Goal: Task Accomplishment & Management: Complete application form

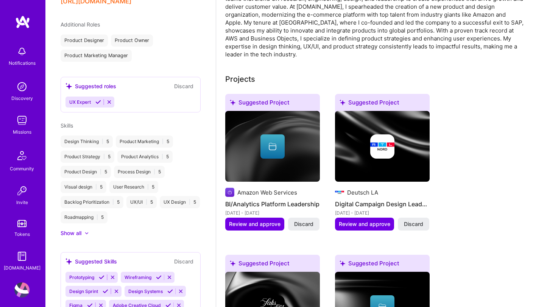
scroll to position [249, 0]
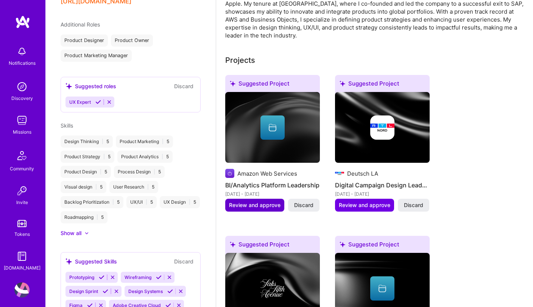
click at [264, 201] on span "Review and approve" at bounding box center [254, 205] width 51 height 8
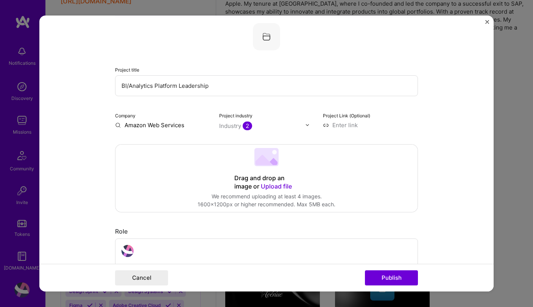
scroll to position [51, 0]
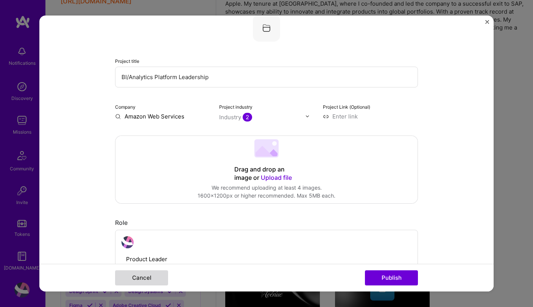
click at [148, 274] on button "Cancel" at bounding box center [141, 277] width 53 height 15
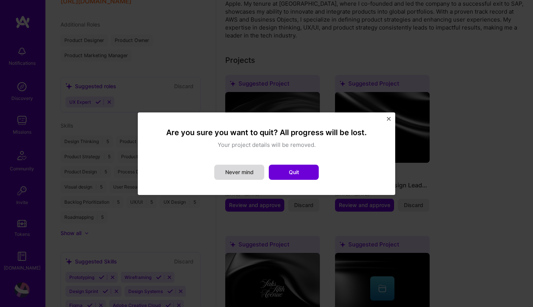
click at [253, 171] on button "Never mind" at bounding box center [239, 172] width 50 height 15
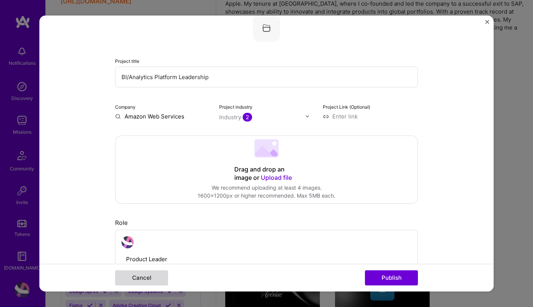
click at [152, 275] on button "Cancel" at bounding box center [141, 277] width 53 height 15
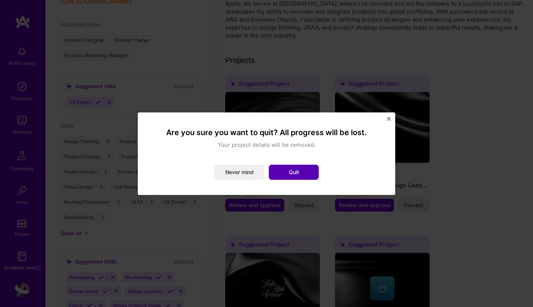
click at [297, 177] on button "Quit" at bounding box center [294, 172] width 50 height 15
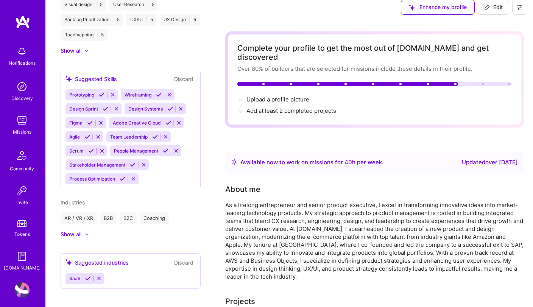
scroll to position [12, 0]
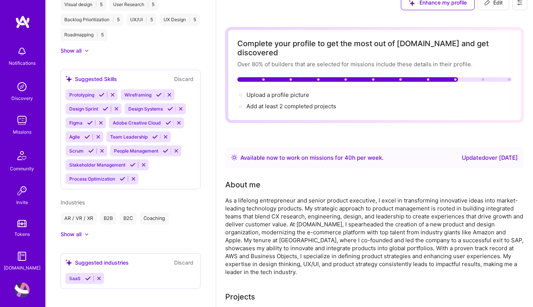
click at [22, 121] on img at bounding box center [21, 120] width 15 height 15
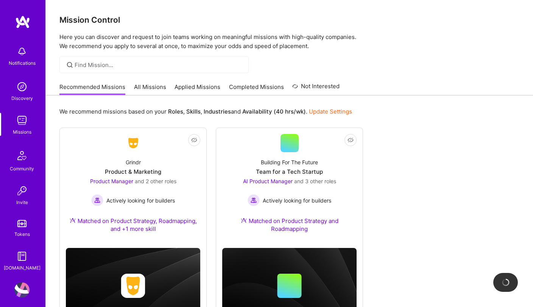
click at [154, 82] on div "Recommended Missions All Missions Applied Missions Completed Missions Not Inter…" at bounding box center [199, 87] width 280 height 16
click at [153, 87] on link "All Missions" at bounding box center [150, 89] width 32 height 12
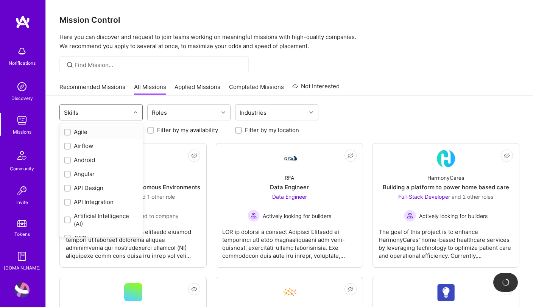
click at [135, 109] on div at bounding box center [136, 112] width 12 height 10
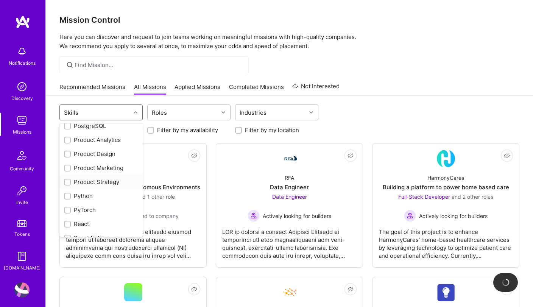
scroll to position [756, 0]
click at [106, 179] on div "Product Strategy" at bounding box center [101, 181] width 74 height 8
checkbox input "true"
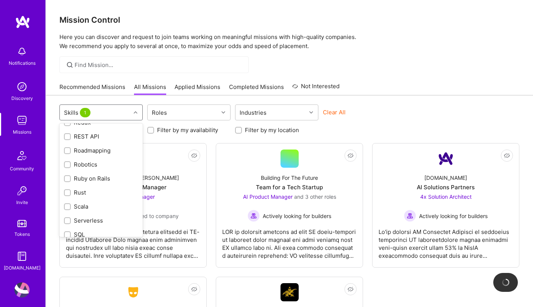
scroll to position [889, 0]
click at [95, 149] on div "Roadmapping" at bounding box center [101, 147] width 74 height 8
checkbox input "true"
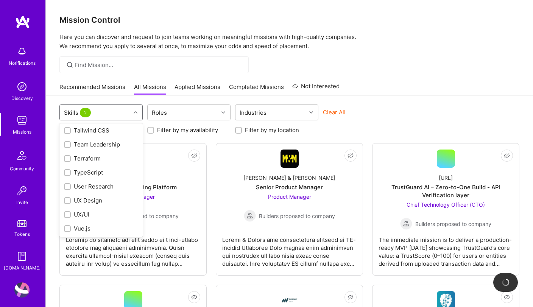
scroll to position [1017, 0]
click at [87, 213] on div "UX/UI" at bounding box center [101, 214] width 74 height 8
checkbox input "true"
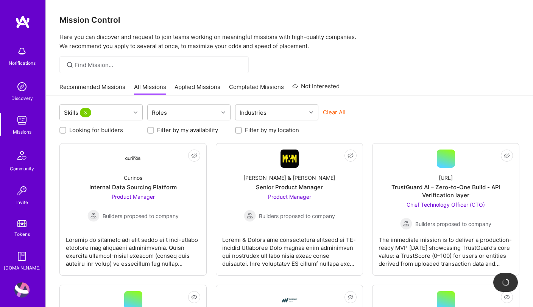
click at [395, 109] on div "Clear All" at bounding box center [364, 115] width 83 height 14
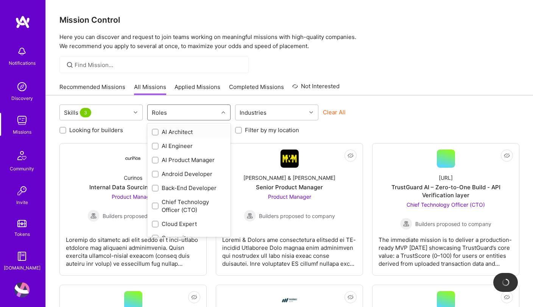
click at [207, 112] on div "Roles" at bounding box center [183, 112] width 71 height 15
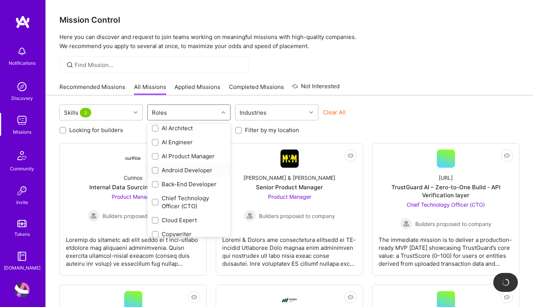
scroll to position [3, 0]
click at [184, 155] on div "AI Product Manager" at bounding box center [189, 156] width 74 height 8
checkbox input "true"
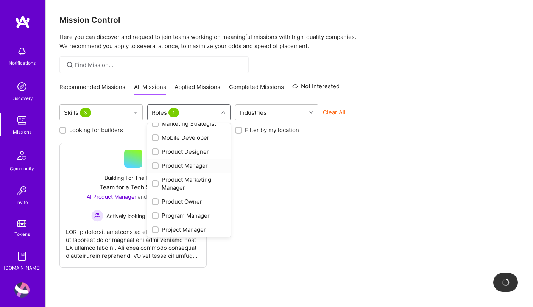
scroll to position [288, 0]
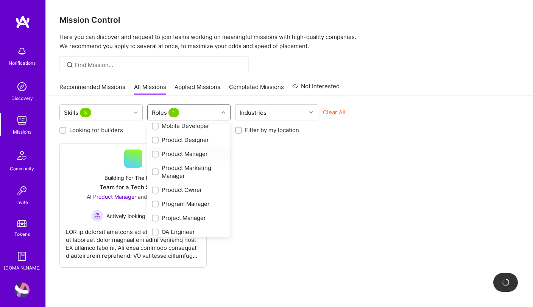
click at [182, 154] on div "Product Manager" at bounding box center [189, 154] width 74 height 8
checkbox input "true"
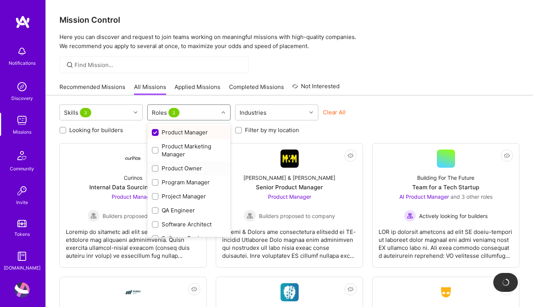
scroll to position [311, 0]
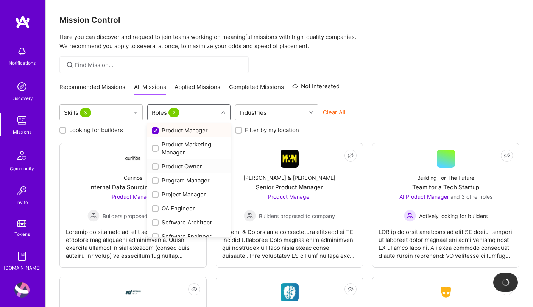
click at [179, 166] on div "Product Owner" at bounding box center [189, 166] width 74 height 8
checkbox input "true"
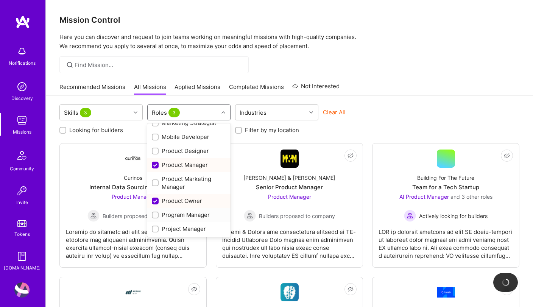
scroll to position [223, 0]
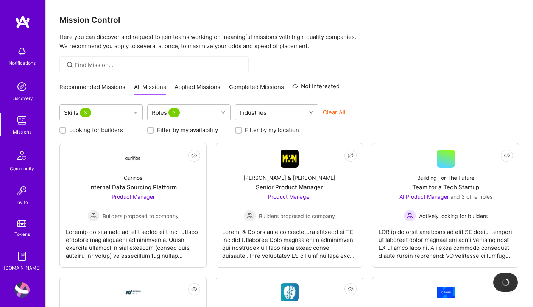
click at [412, 110] on div "Skills 3 Roles 3 Industries Clear All" at bounding box center [289, 113] width 460 height 18
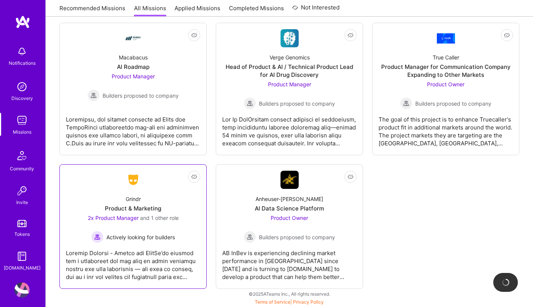
scroll to position [254, 0]
click at [110, 217] on span "2x Product Manager" at bounding box center [113, 217] width 51 height 6
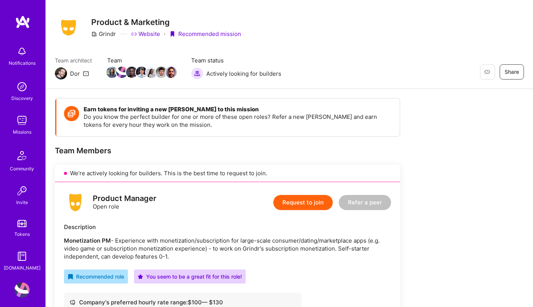
scroll to position [5, 0]
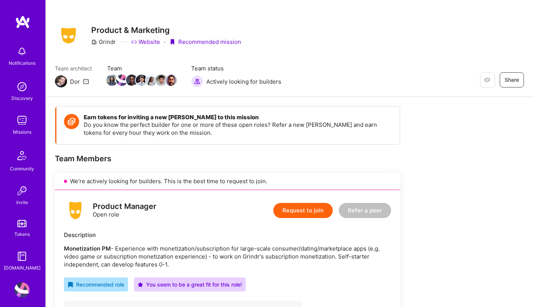
click at [21, 292] on img at bounding box center [21, 289] width 15 height 15
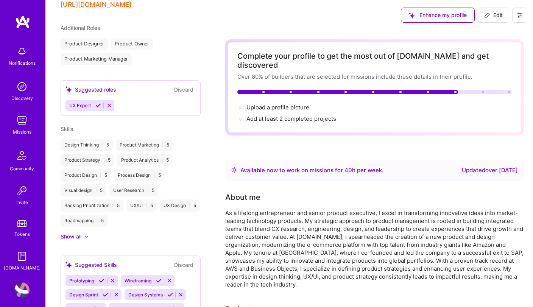
scroll to position [319, 0]
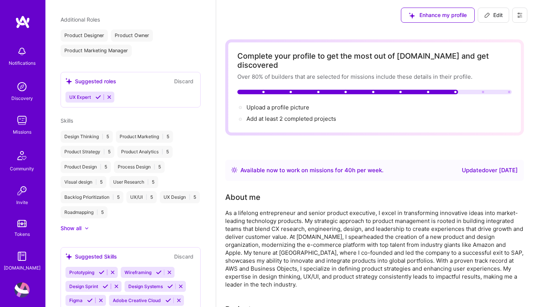
click at [79, 224] on div "Show all" at bounding box center [71, 228] width 21 height 8
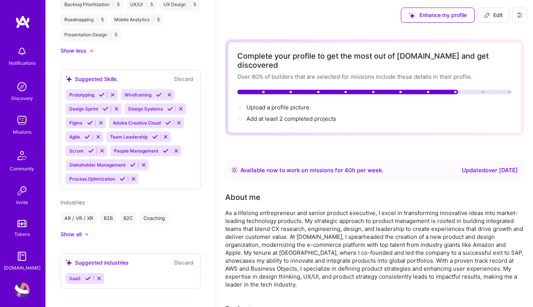
scroll to position [0, 0]
click at [494, 13] on span "Edit" at bounding box center [493, 15] width 19 height 8
select select "US"
select select "Right Now"
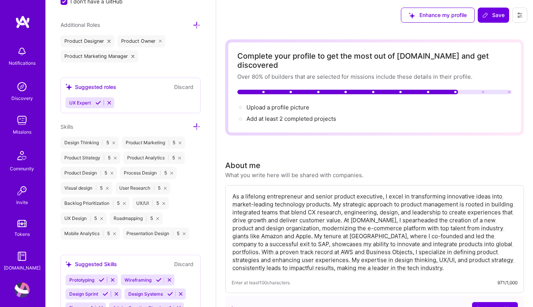
click at [197, 127] on icon at bounding box center [197, 127] width 8 height 8
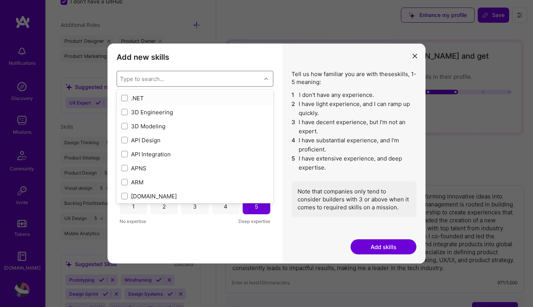
click at [153, 75] on div "Type to search..." at bounding box center [189, 78] width 144 height 15
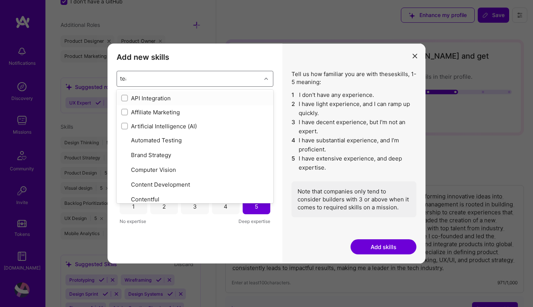
type input "team"
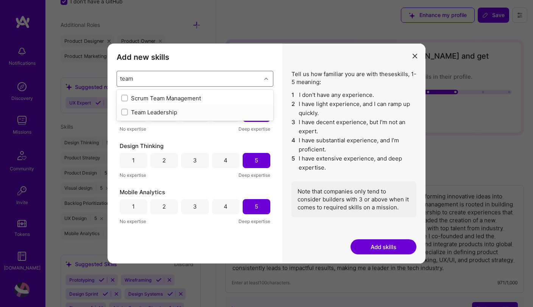
click at [126, 110] on input "modal" at bounding box center [125, 112] width 5 height 5
checkbox input "false"
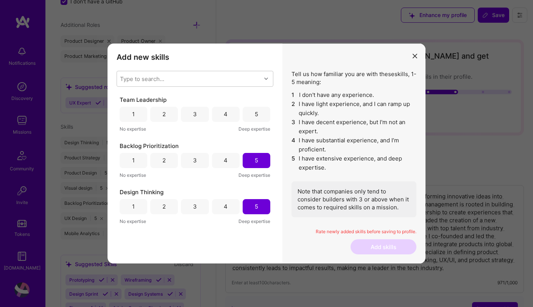
click at [201, 56] on h3 "Add new skills" at bounding box center [194, 57] width 157 height 9
click at [257, 116] on div "5" at bounding box center [256, 114] width 28 height 15
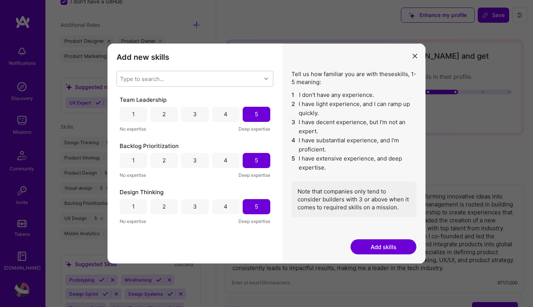
click at [384, 245] on button "Add skills" at bounding box center [383, 246] width 66 height 15
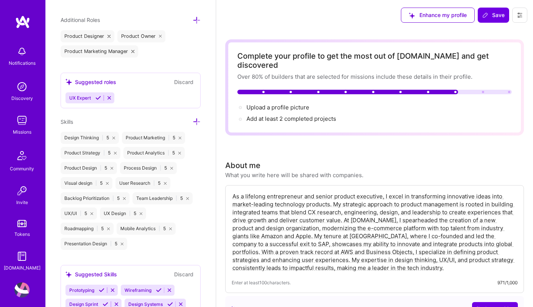
scroll to position [520, 0]
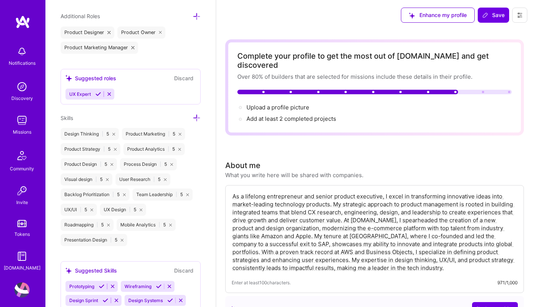
click at [195, 118] on icon at bounding box center [197, 118] width 8 height 8
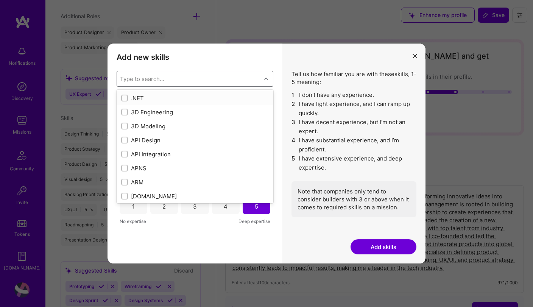
click at [174, 76] on div "Type to search..." at bounding box center [189, 78] width 144 height 15
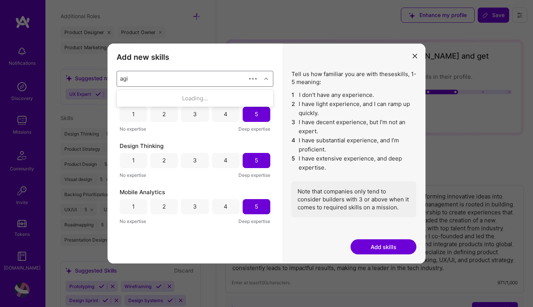
type input "agil"
click at [137, 95] on div "Agile" at bounding box center [195, 98] width 148 height 8
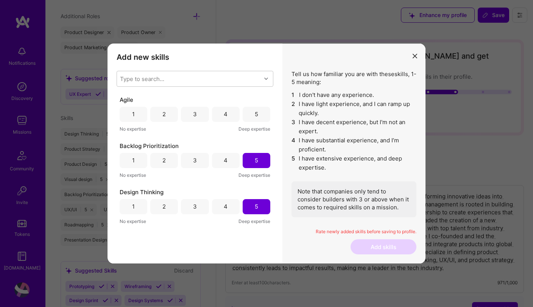
click at [252, 54] on h3 "Add new skills" at bounding box center [194, 57] width 157 height 9
click at [249, 112] on div "5" at bounding box center [256, 114] width 28 height 15
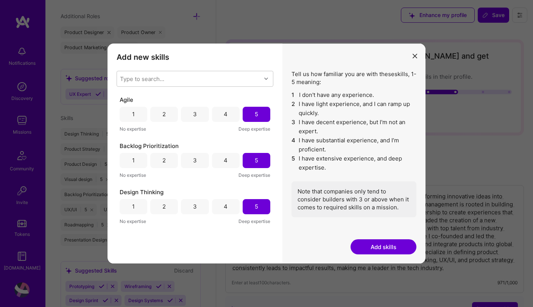
click at [392, 247] on button "Add skills" at bounding box center [383, 246] width 66 height 15
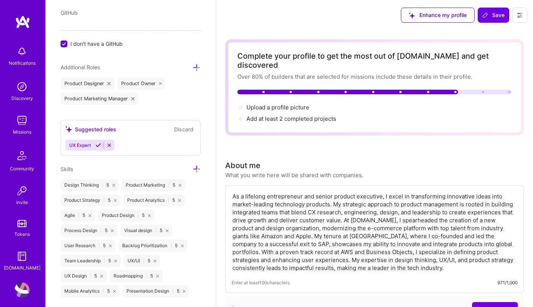
scroll to position [459, 0]
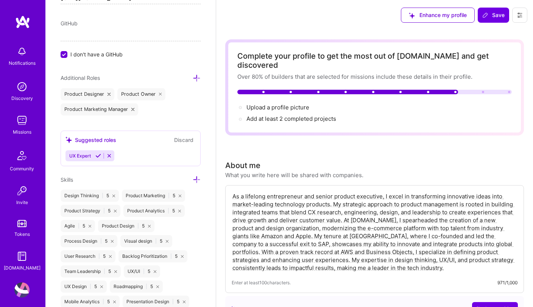
click at [197, 79] on icon at bounding box center [197, 78] width 8 height 8
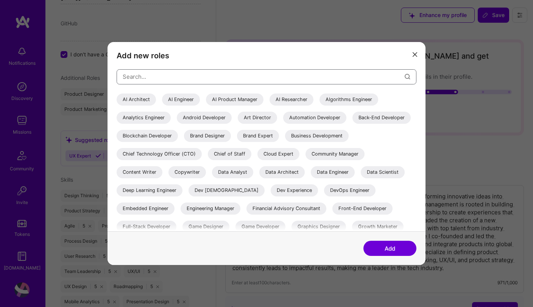
click at [172, 79] on input "modal" at bounding box center [264, 76] width 282 height 19
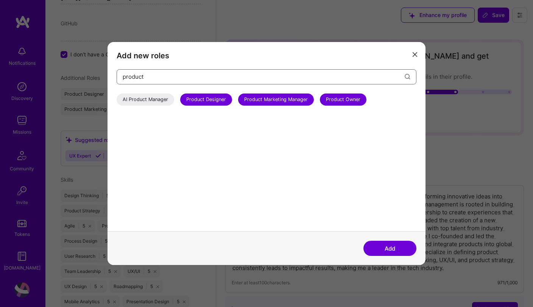
type input "product"
click at [167, 95] on div "AI Product Manager" at bounding box center [144, 99] width 57 height 12
click at [390, 248] on button "Add" at bounding box center [389, 248] width 53 height 15
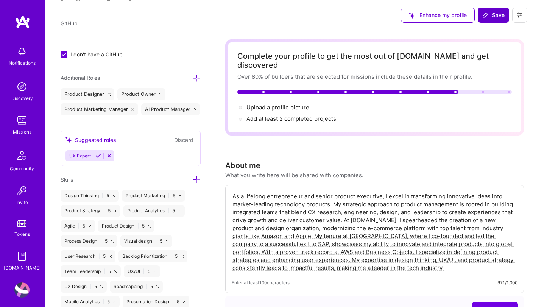
click at [496, 16] on span "Save" at bounding box center [493, 15] width 22 height 8
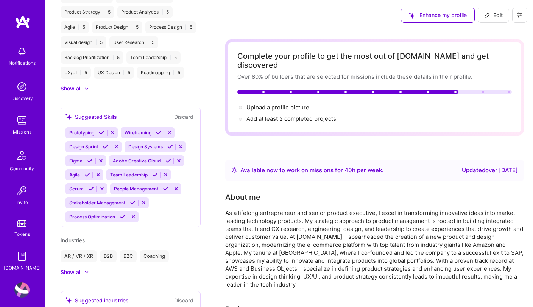
click at [20, 121] on img at bounding box center [21, 120] width 15 height 15
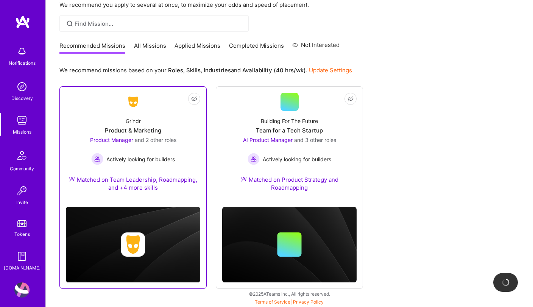
scroll to position [41, 0]
click at [139, 187] on div "Matched on Team Leadership, Roadmapping, and +4 more skills" at bounding box center [133, 184] width 134 height 16
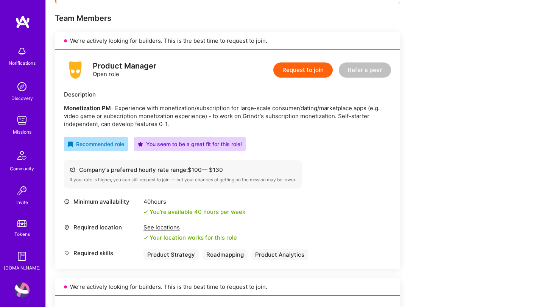
scroll to position [124, 0]
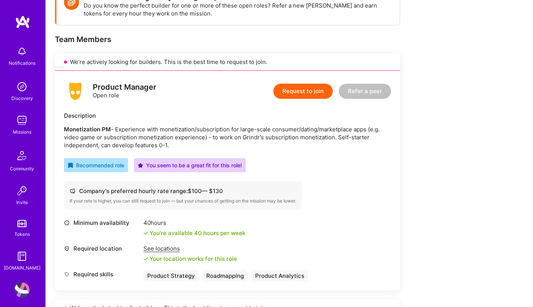
click at [298, 92] on button "Request to join" at bounding box center [302, 91] width 59 height 15
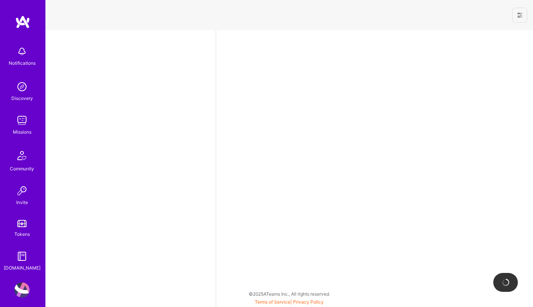
select select "US"
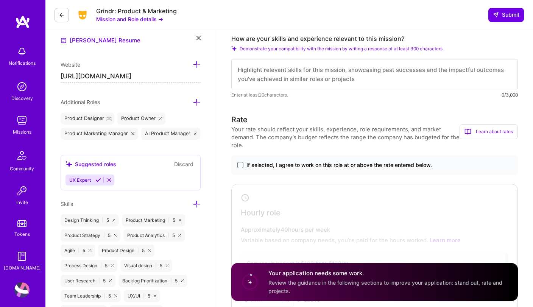
scroll to position [226, 0]
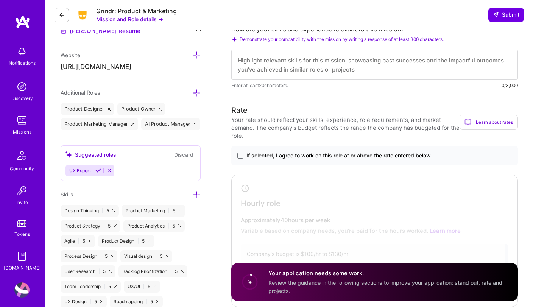
click at [265, 152] on span "If selected, I agree to work on this role at or above the rate entered below." at bounding box center [338, 156] width 185 height 8
click at [0, 0] on input "If selected, I agree to work on this role at or above the rate entered below." at bounding box center [0, 0] width 0 height 0
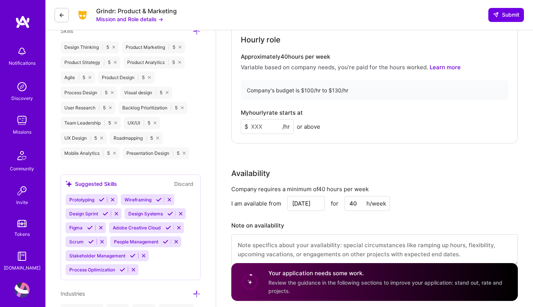
scroll to position [390, 0]
click at [263, 123] on input at bounding box center [267, 125] width 53 height 15
type input "130"
click at [377, 151] on div "Rate Your rate should reflect your skills, experience, role requirements, and m…" at bounding box center [374, 107] width 286 height 334
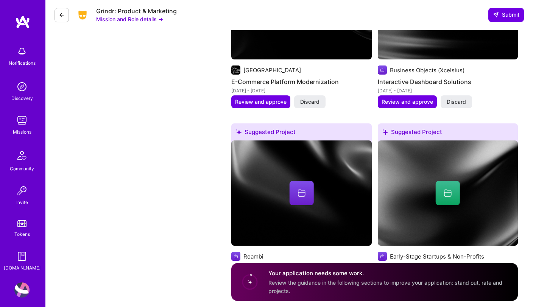
scroll to position [1066, 0]
